Goal: Navigation & Orientation: Find specific page/section

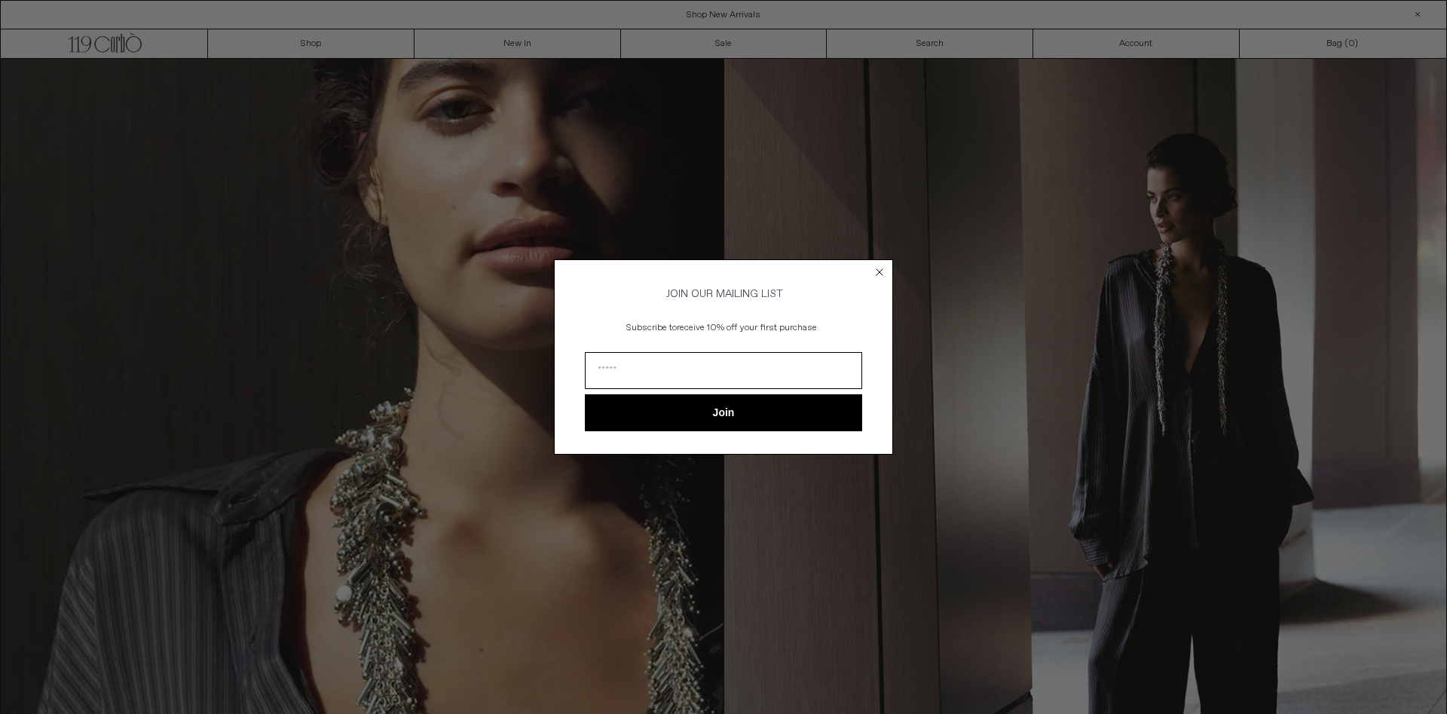
click at [876, 267] on circle "Close dialog" at bounding box center [880, 272] width 14 height 14
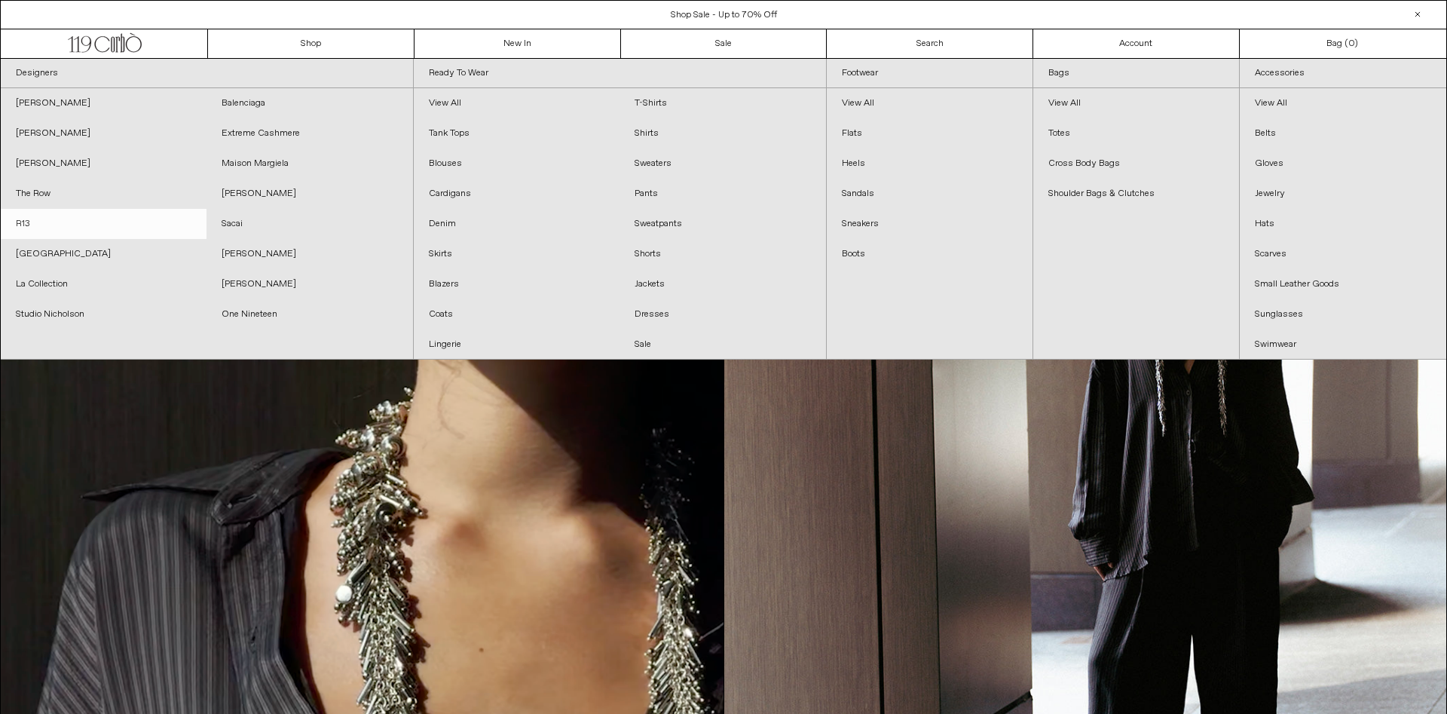
click at [57, 229] on link "R13" at bounding box center [104, 224] width 206 height 30
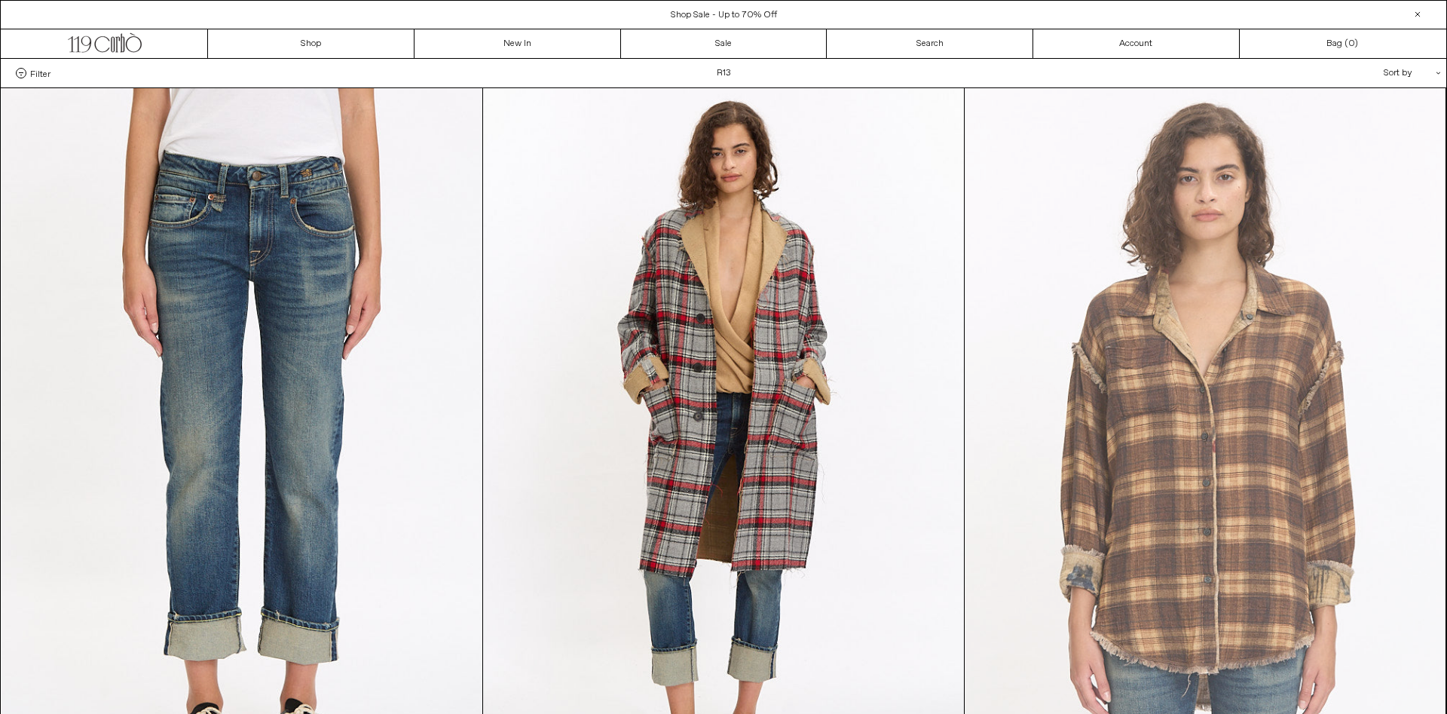
click at [1234, 381] on at bounding box center [1205, 448] width 481 height 721
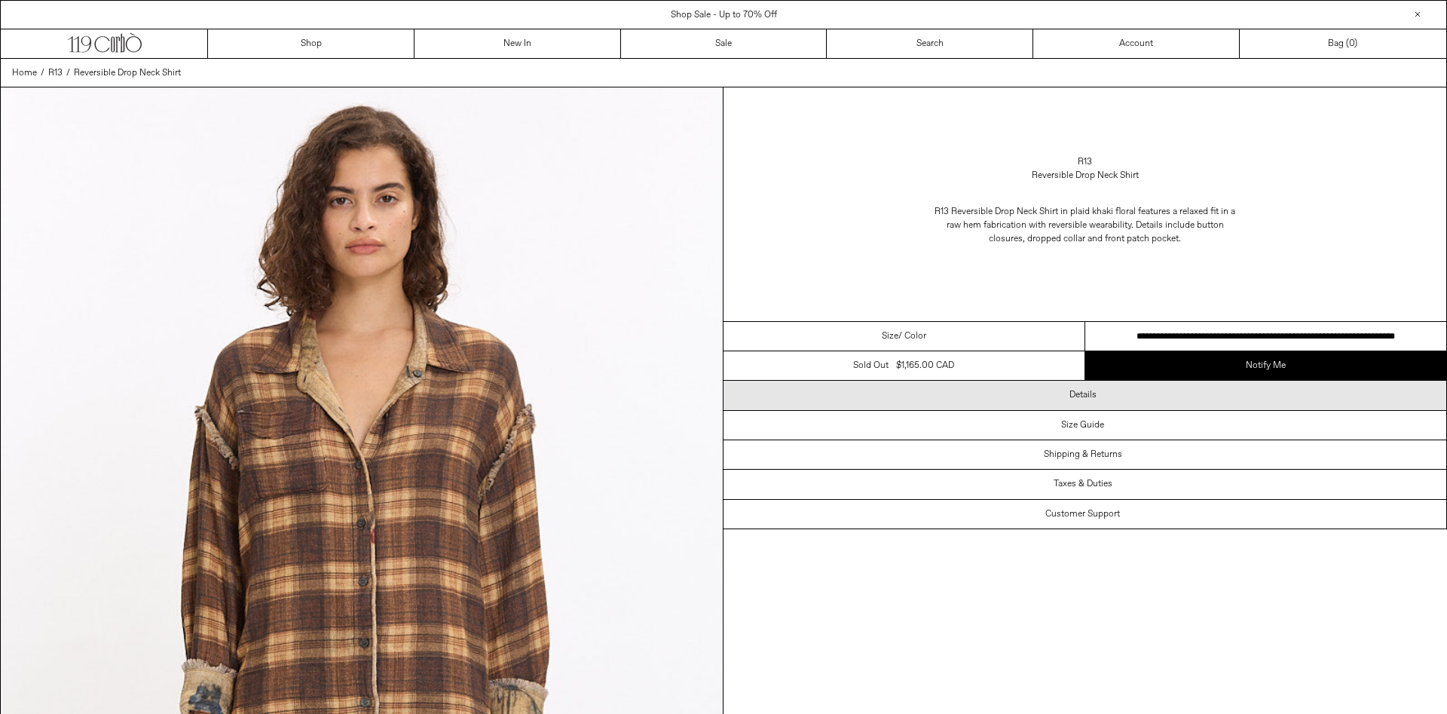
click at [1151, 393] on div "Details" at bounding box center [1084, 395] width 723 height 29
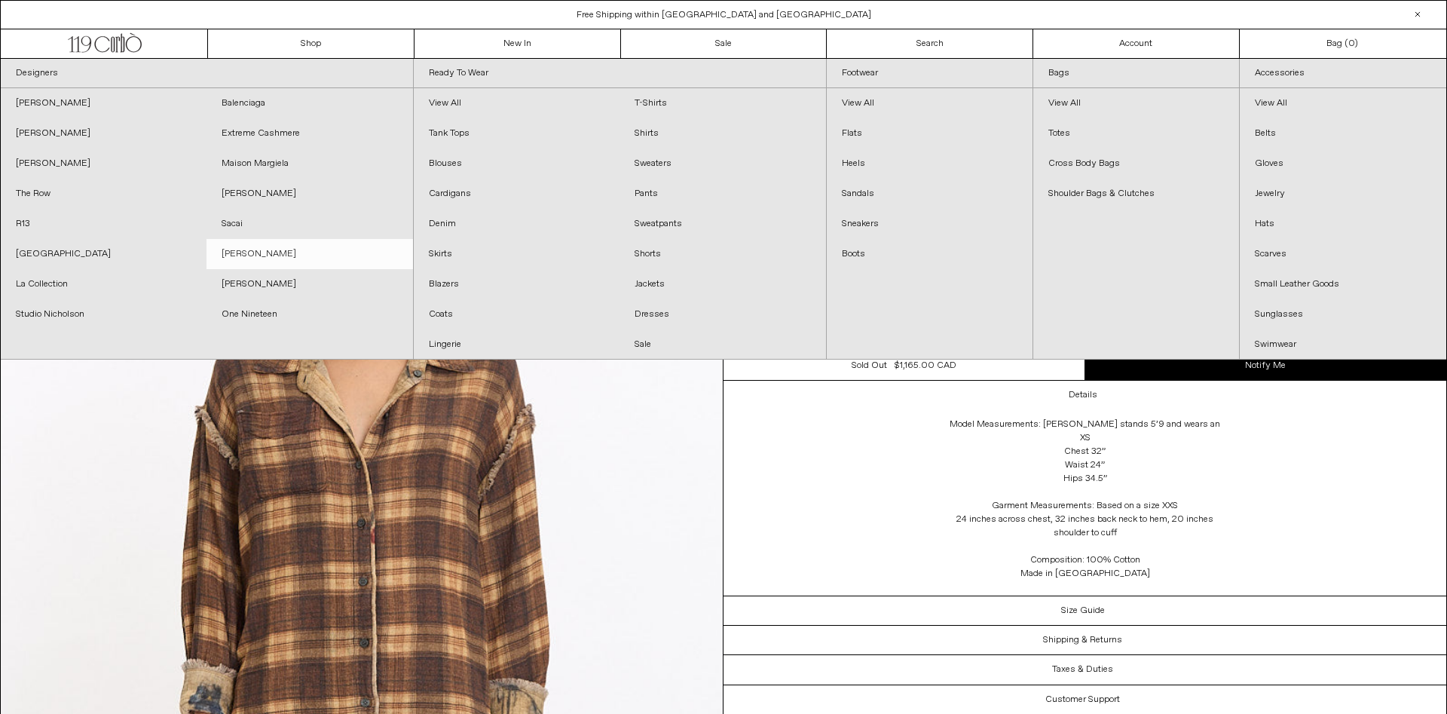
click at [268, 249] on link "[PERSON_NAME]" at bounding box center [309, 254] width 206 height 30
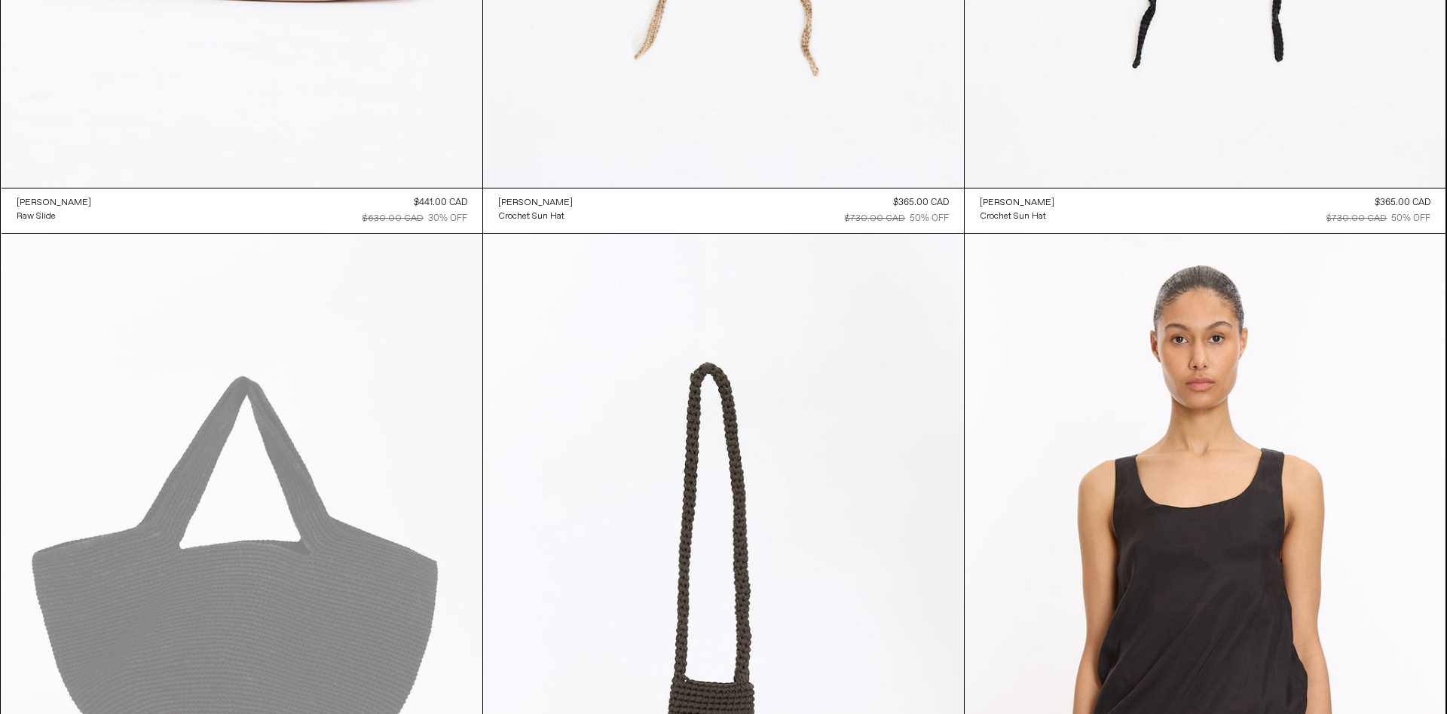
scroll to position [4074, 0]
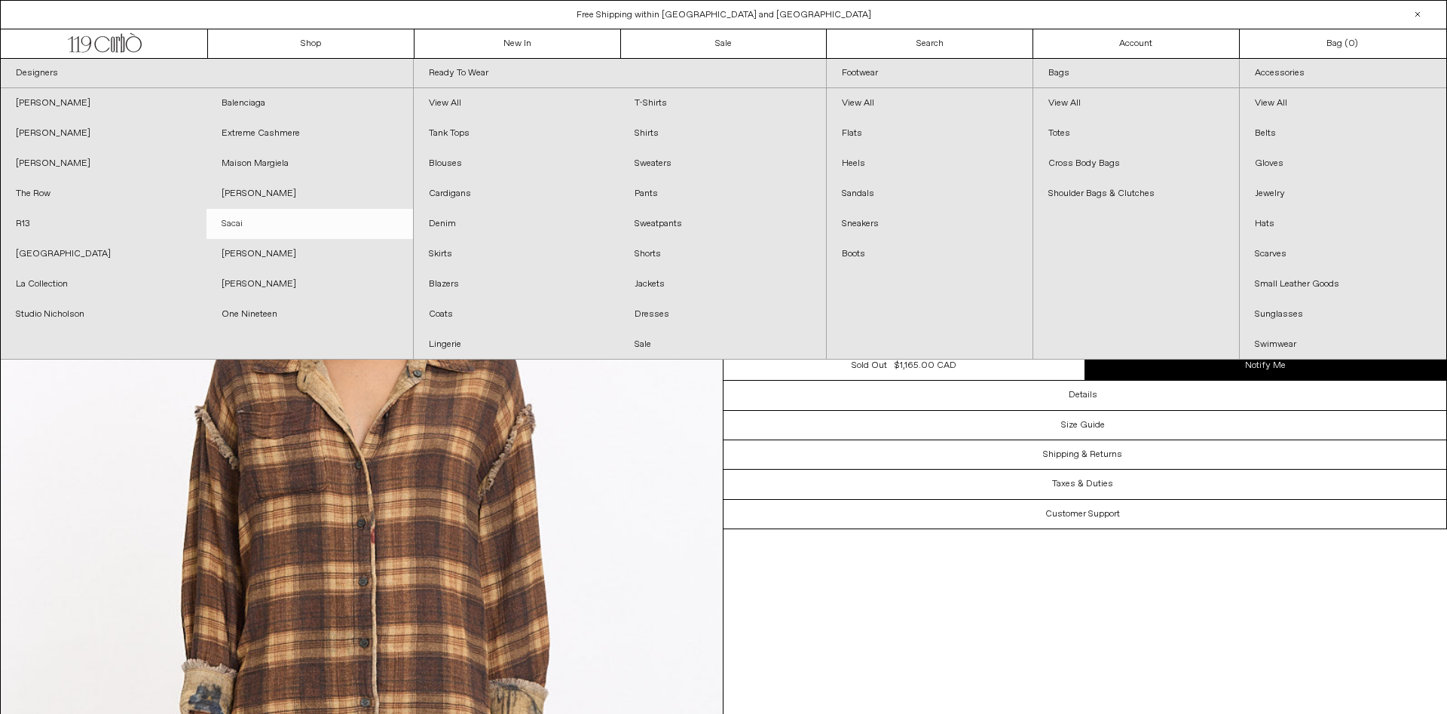
click at [246, 221] on link "Sacai" at bounding box center [309, 224] width 206 height 30
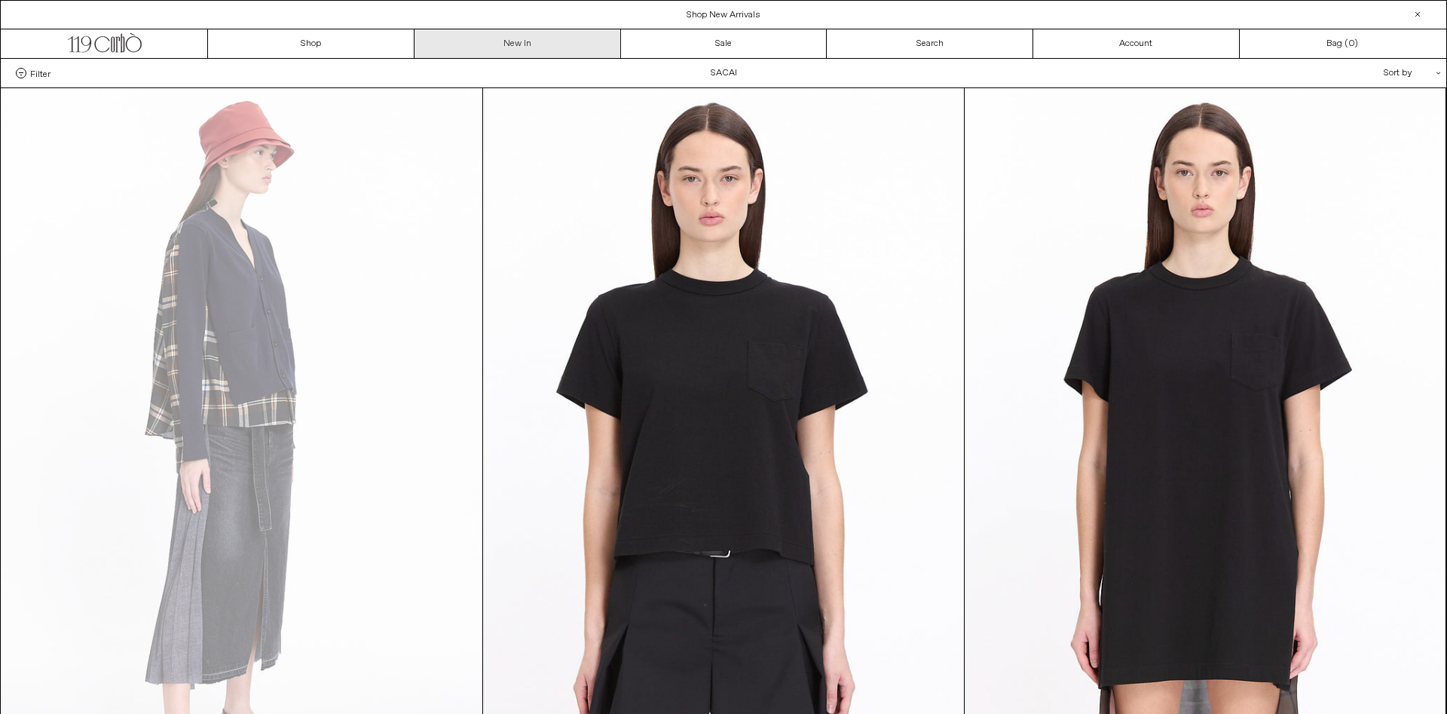
click at [523, 39] on link "New In" at bounding box center [517, 43] width 206 height 29
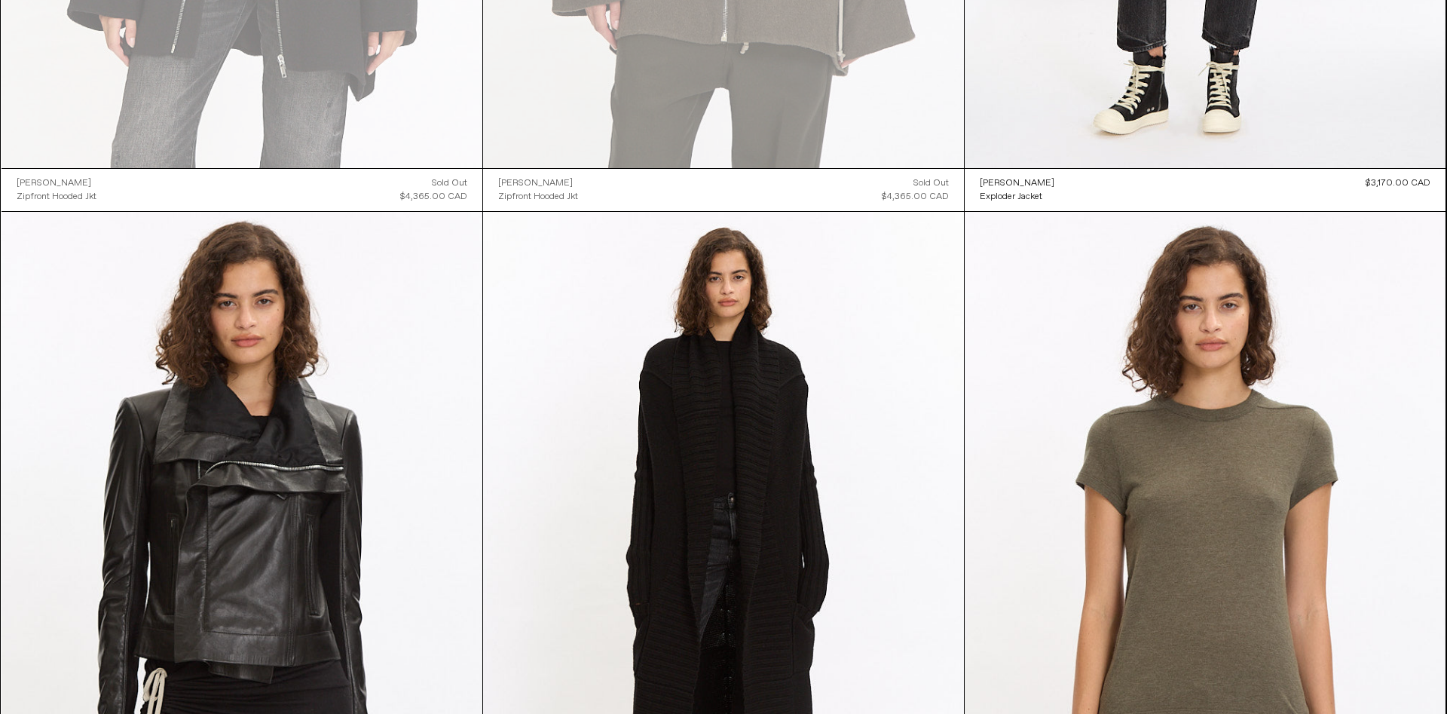
scroll to position [6123, 0]
